Goal: Transaction & Acquisition: Purchase product/service

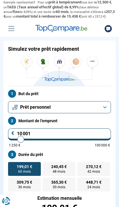
click at [91, 128] on input "10 001" at bounding box center [59, 134] width 103 height 12
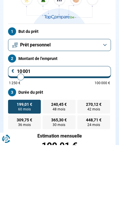
click at [69, 128] on input "10 001" at bounding box center [59, 134] width 103 height 12
type input "13 000"
type input "13000"
type input "14 500"
type input "14500"
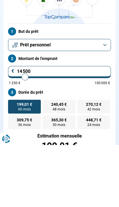
type input "16 000"
type input "16000"
type input "18 250"
type input "18250"
type input "19 750"
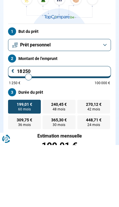
type input "19750"
type input "21 500"
type input "21500"
type input "23 000"
type input "23000"
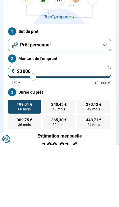
type input "24 000"
type input "24000"
type input "24 250"
type input "24250"
type input "24 500"
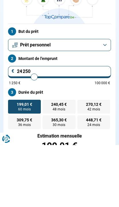
type input "24500"
type input "24 750"
type input "24750"
type input "25 250"
type input "25250"
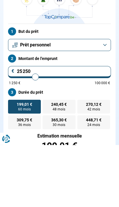
type input "25 500"
type input "25500"
type input "25 750"
type input "25750"
type input "26 000"
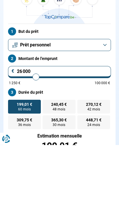
type input "26000"
radio input "false"
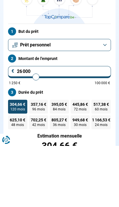
scroll to position [20, 0]
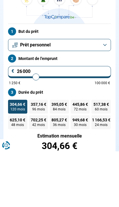
type input "2 600"
type input "2500"
type input "260"
type input "1250"
type input "26"
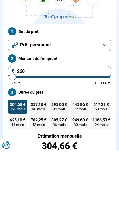
type input "1250"
type input "2"
type input "1250"
type input "0"
type input "1250"
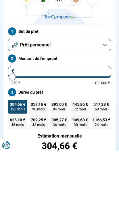
type input "3"
type input "1250"
type input "30"
type input "1250"
type input "300"
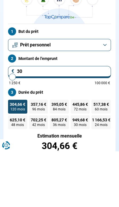
type input "1250"
type input "3 000"
type input "3000"
type input "30 000"
type input "30000"
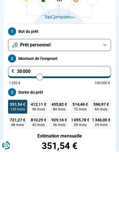
click at [42, 158] on span "412,11 €" at bounding box center [39, 160] width 16 height 4
click at [33, 155] on input "412,11 € 96 mois" at bounding box center [31, 157] width 4 height 4
radio input "true"
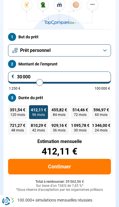
scroll to position [75, 0]
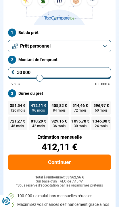
click at [62, 105] on span "455,82 €" at bounding box center [60, 105] width 16 height 4
click at [54, 105] on input "455,82 € 84 mois" at bounding box center [52, 103] width 4 height 4
radio input "true"
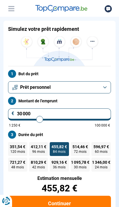
scroll to position [34, 0]
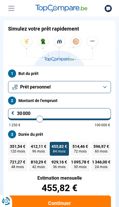
click at [82, 202] on button "Continuer" at bounding box center [59, 203] width 103 height 16
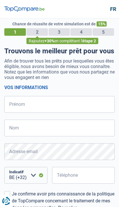
select select "32"
